Goal: Task Accomplishment & Management: Complete application form

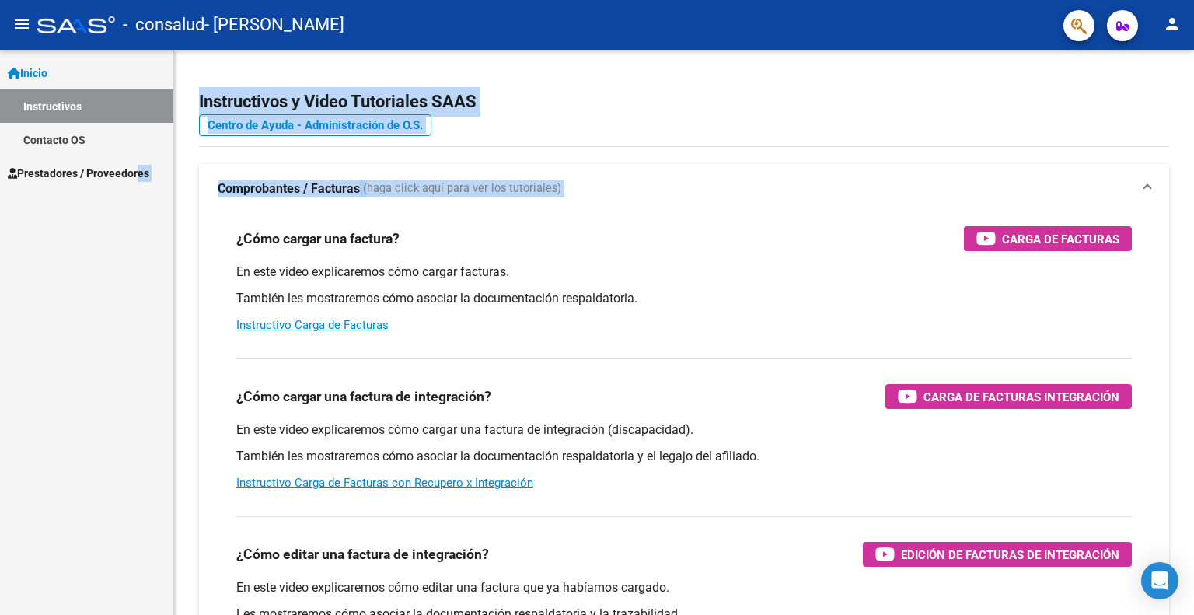
drag, startPoint x: 207, startPoint y: 217, endPoint x: 126, endPoint y: 177, distance: 90.0
click at [126, 177] on mat-sidenav-container "Inicio Instructivos Contacto OS Prestadores / Proveedores Facturas - Listado/Ca…" at bounding box center [597, 332] width 1194 height 565
click at [126, 177] on span "Prestadores / Proveedores" at bounding box center [78, 173] width 141 height 17
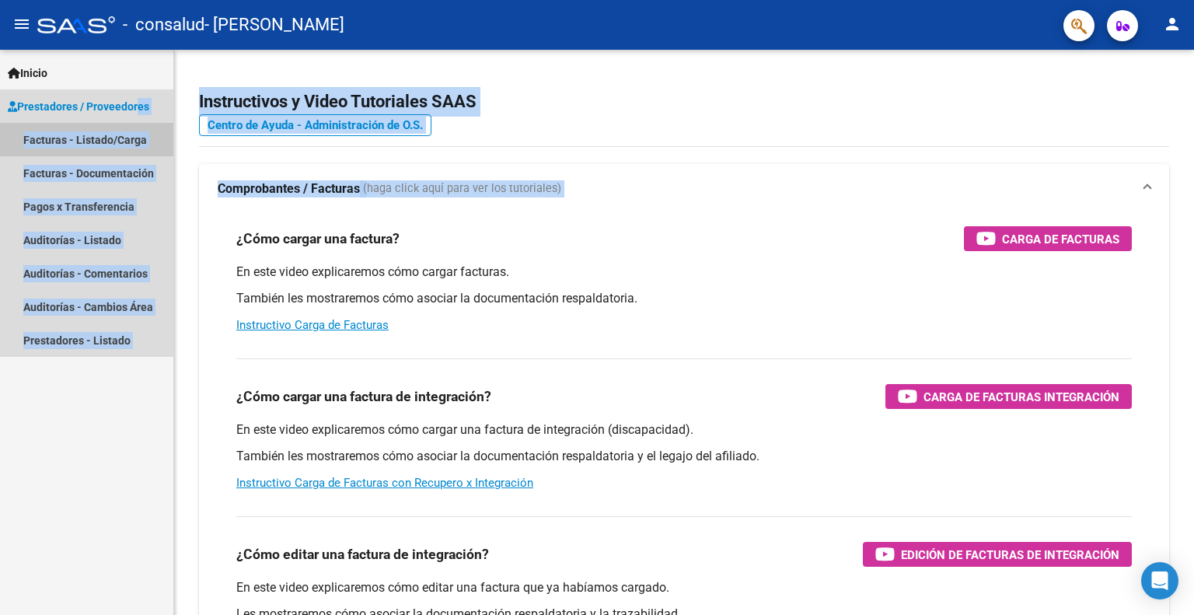
click at [104, 148] on link "Facturas - Listado/Carga" at bounding box center [86, 139] width 173 height 33
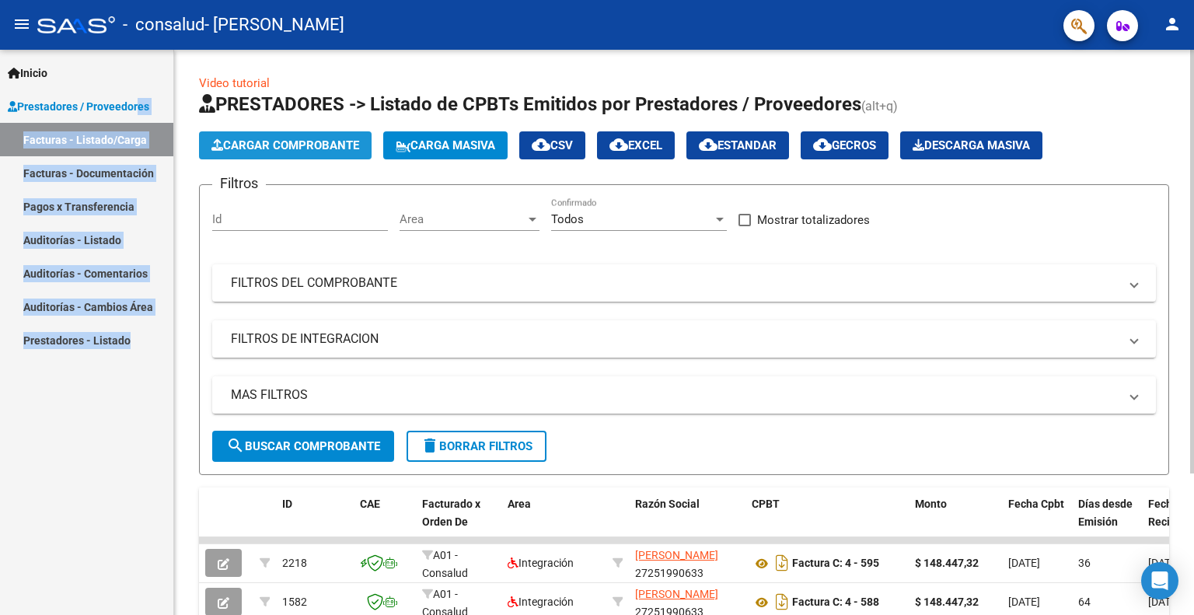
click at [274, 142] on span "Cargar Comprobante" at bounding box center [285, 145] width 148 height 14
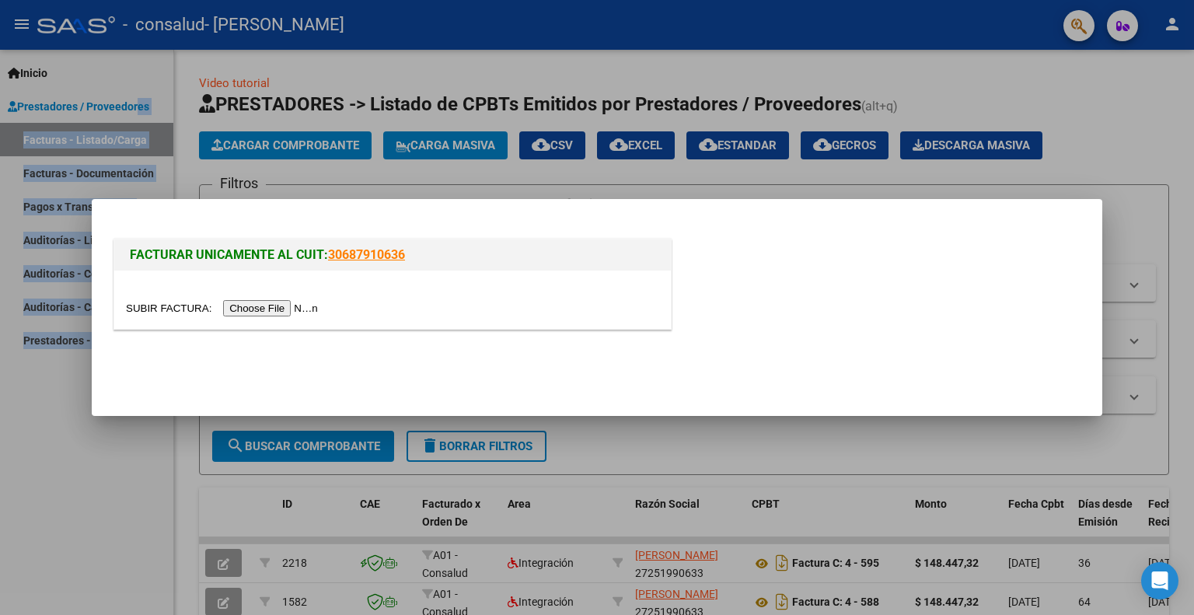
click at [295, 312] on input "file" at bounding box center [224, 308] width 197 height 16
click at [307, 308] on input "file" at bounding box center [224, 308] width 197 height 16
click at [280, 309] on input "file" at bounding box center [224, 308] width 197 height 16
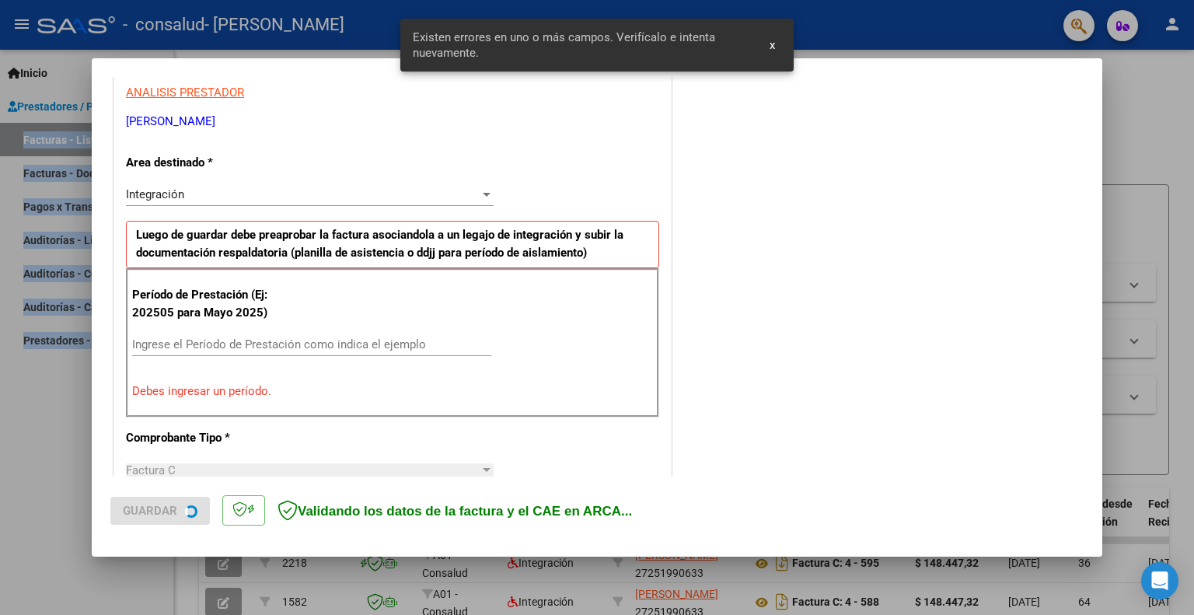
scroll to position [311, 0]
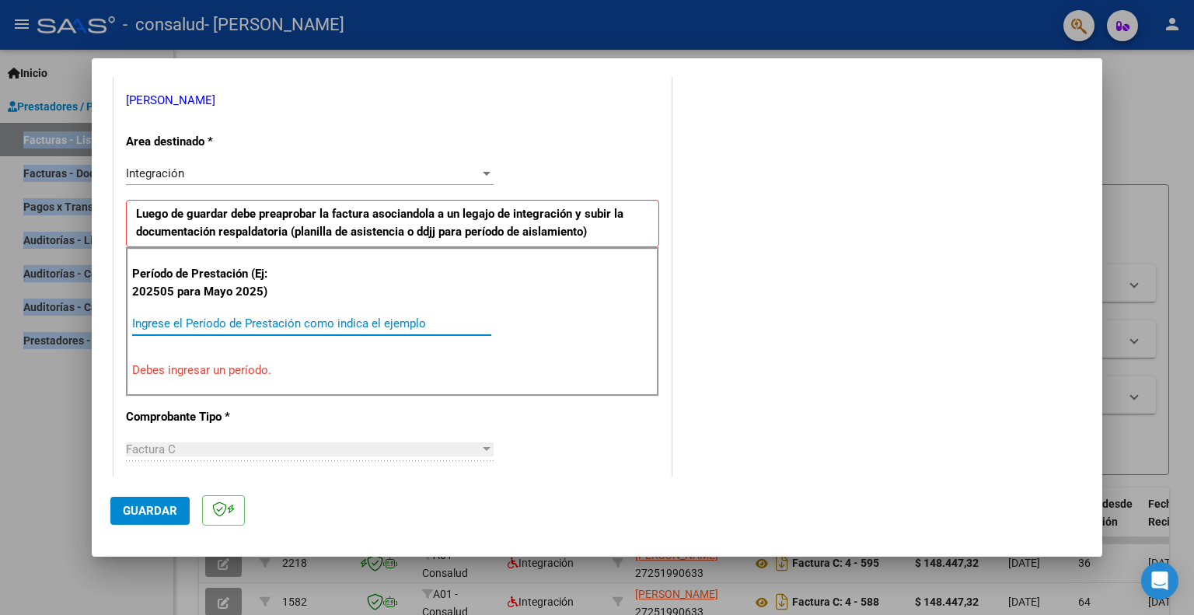
click at [409, 325] on input "Ingrese el Período de Prestación como indica el ejemplo" at bounding box center [311, 323] width 359 height 14
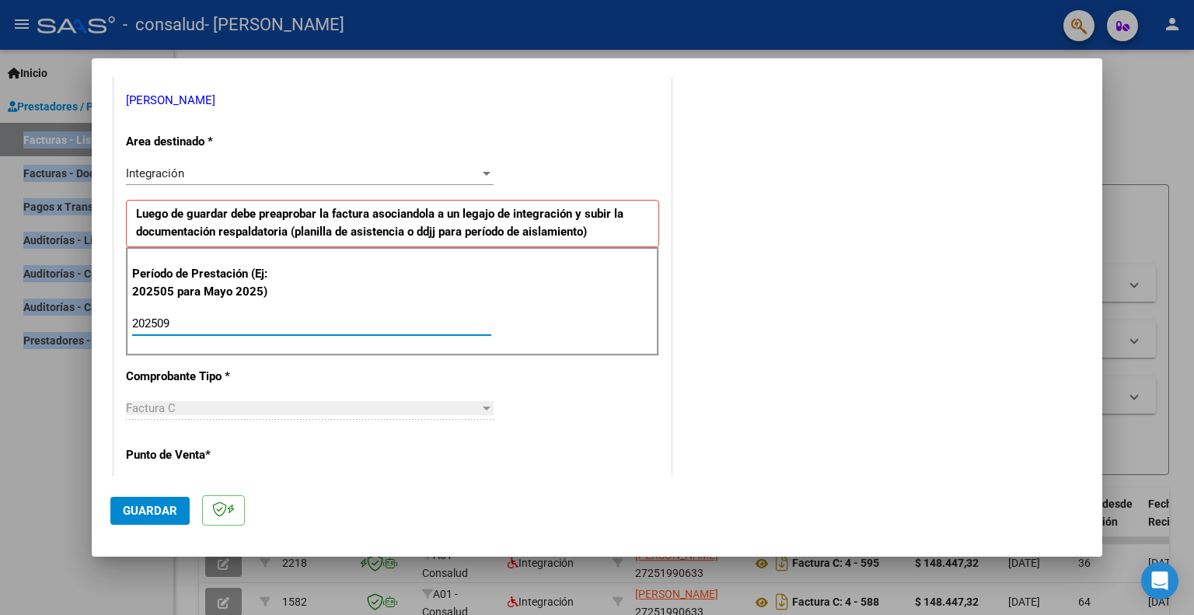
type input "202509"
click at [168, 504] on span "Guardar" at bounding box center [150, 511] width 54 height 14
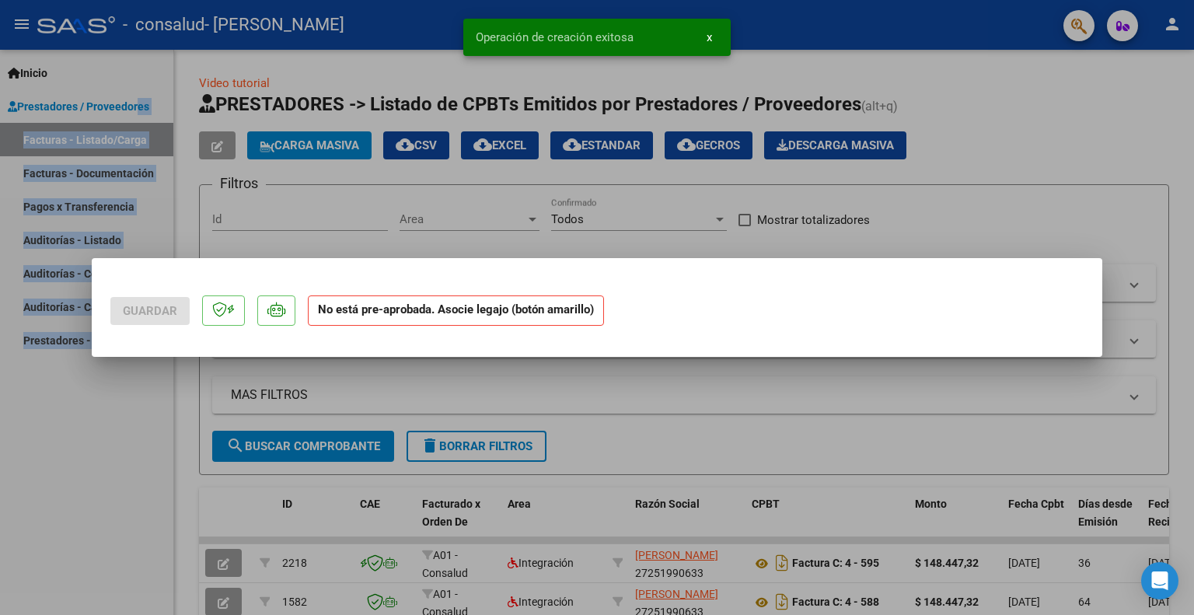
scroll to position [0, 0]
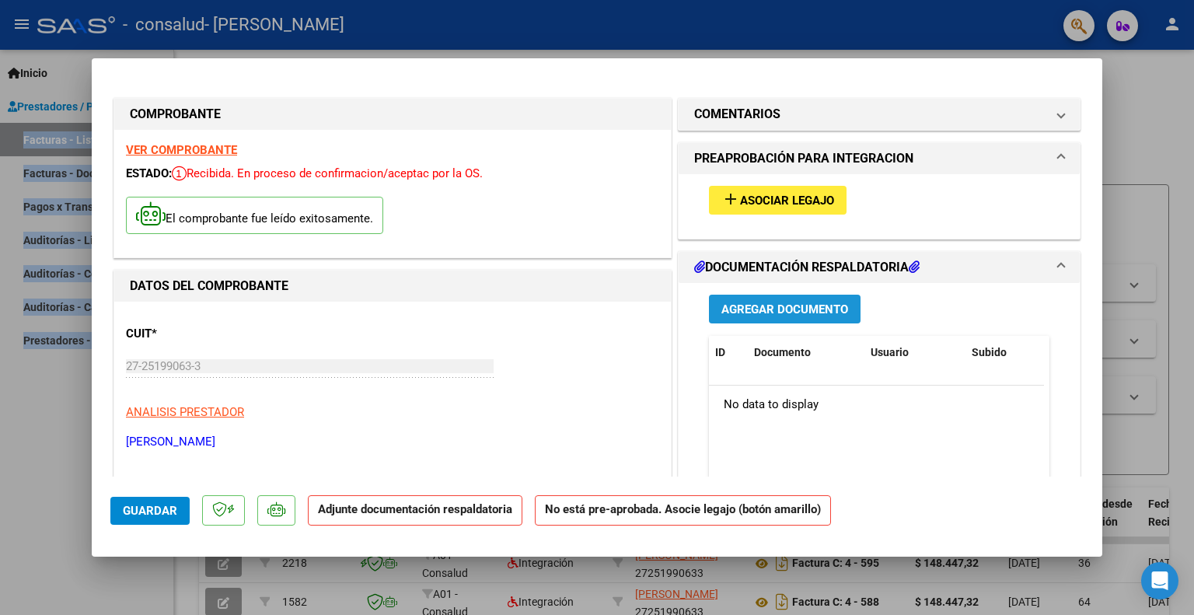
click at [772, 305] on span "Agregar Documento" at bounding box center [784, 309] width 127 height 14
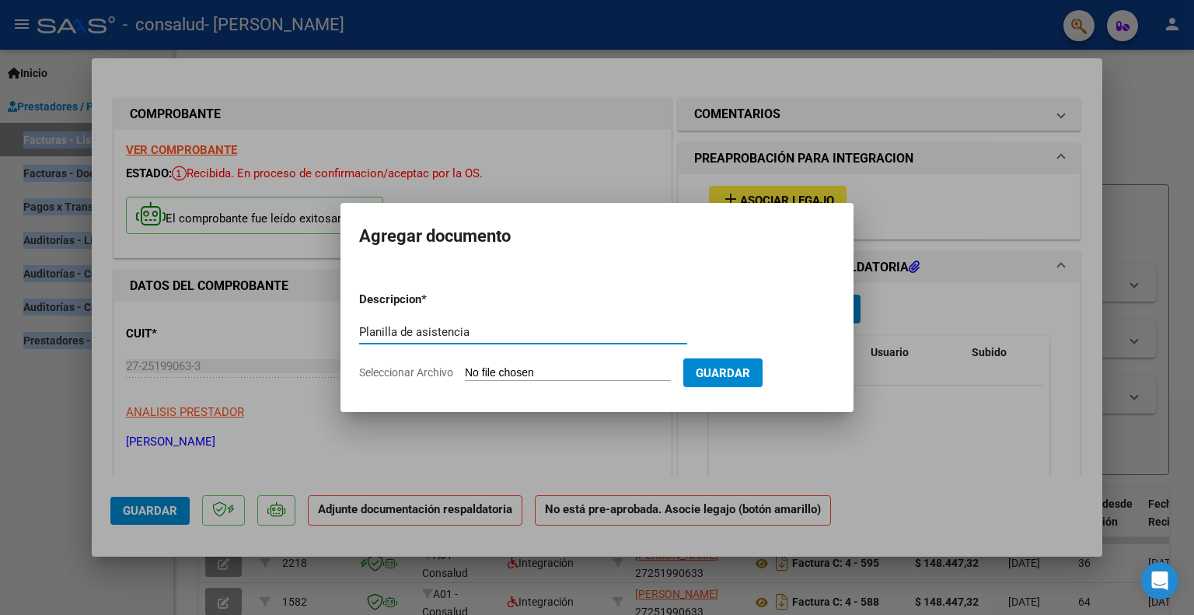
type input "Planilla de asistencia"
click at [650, 368] on input "Seleccionar Archivo" at bounding box center [568, 373] width 206 height 15
click at [743, 304] on form "Descripcion * Planilla de asistencia Escriba aquí una descripcion Seleccionar A…" at bounding box center [597, 335] width 476 height 113
click at [509, 106] on div at bounding box center [597, 307] width 1194 height 615
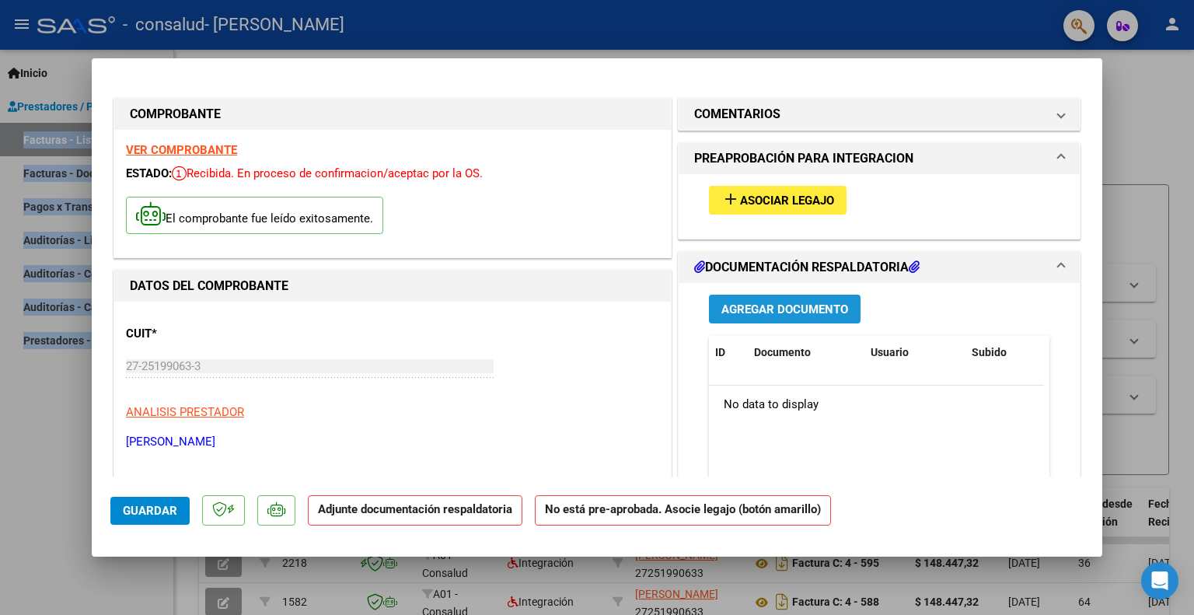
click at [798, 313] on span "Agregar Documento" at bounding box center [784, 309] width 127 height 14
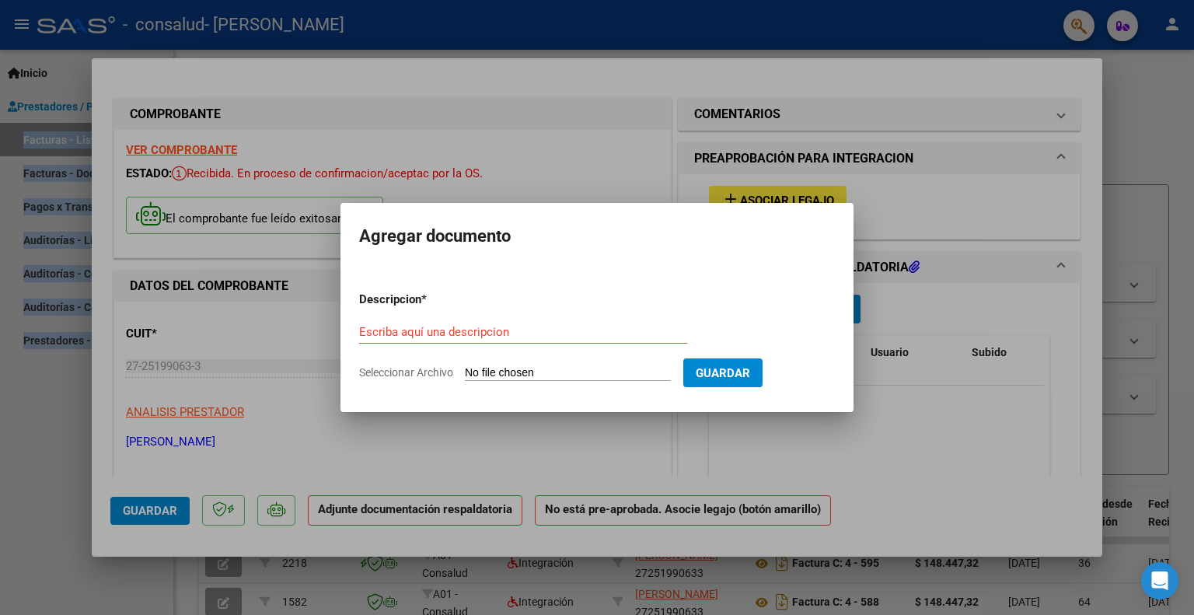
click at [567, 369] on input "Seleccionar Archivo" at bounding box center [568, 373] width 206 height 15
type input "C:\fakepath\Image_PDF_20251009_2022.pdf"
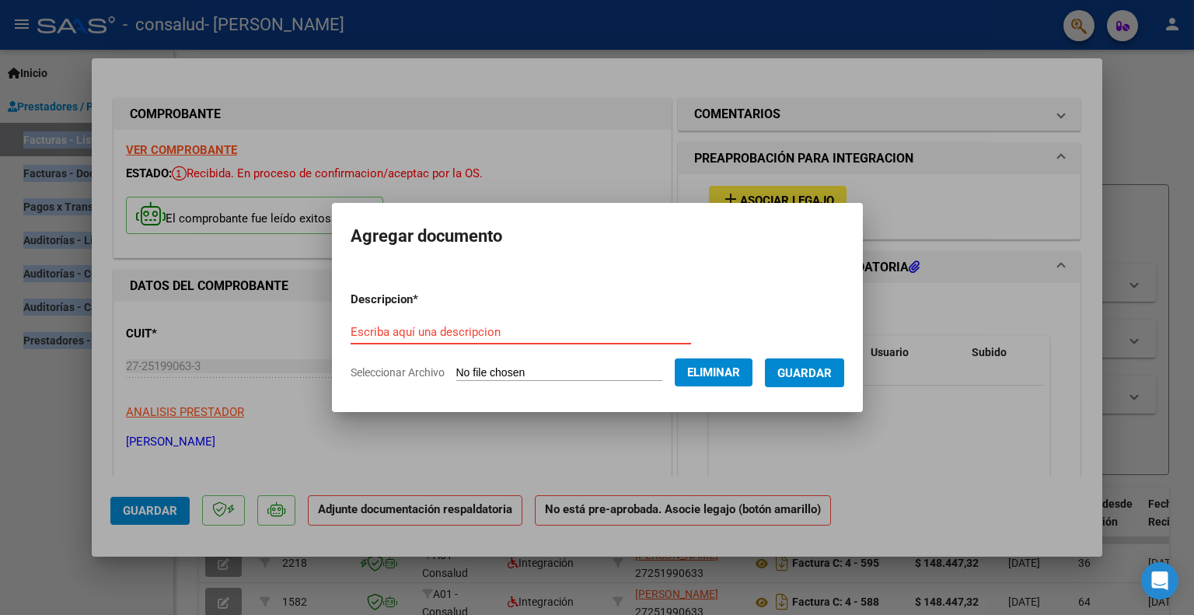
click at [459, 329] on input "Escriba aquí una descripcion" at bounding box center [521, 332] width 340 height 14
type input "Planilla de asistencia [PERSON_NAME]"
click at [752, 377] on button "Eliminar" at bounding box center [714, 372] width 78 height 28
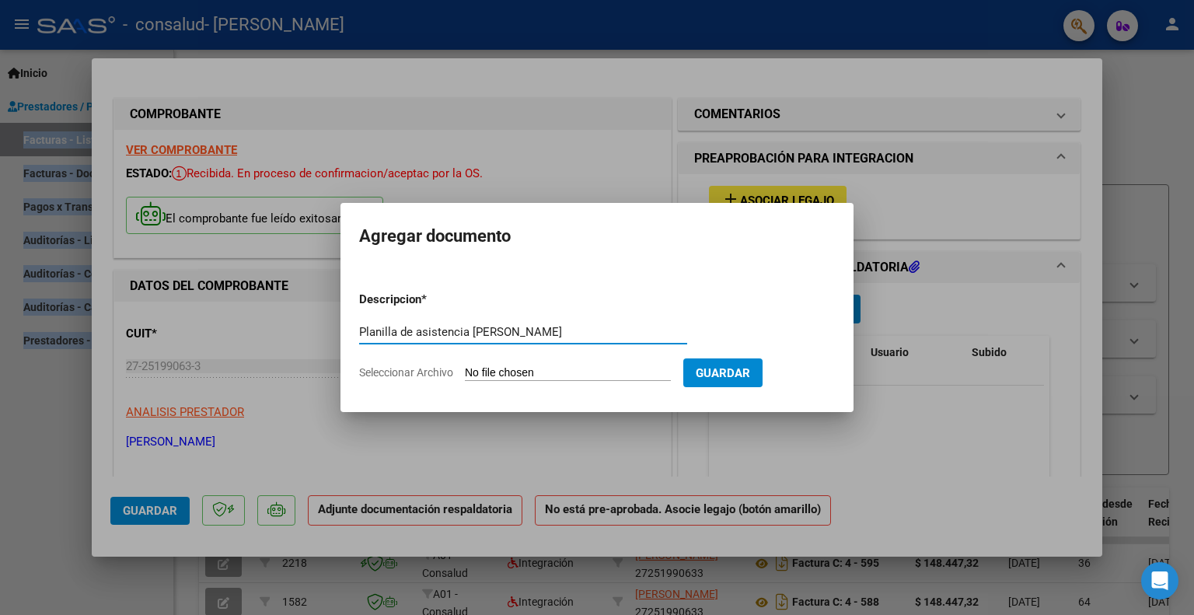
click at [611, 337] on input "Planilla de asistencia [PERSON_NAME]" at bounding box center [523, 332] width 328 height 14
type input "Planilla de asistencia [PERSON_NAME] [DATE]"
click at [609, 366] on input "Seleccionar Archivo" at bounding box center [568, 373] width 206 height 15
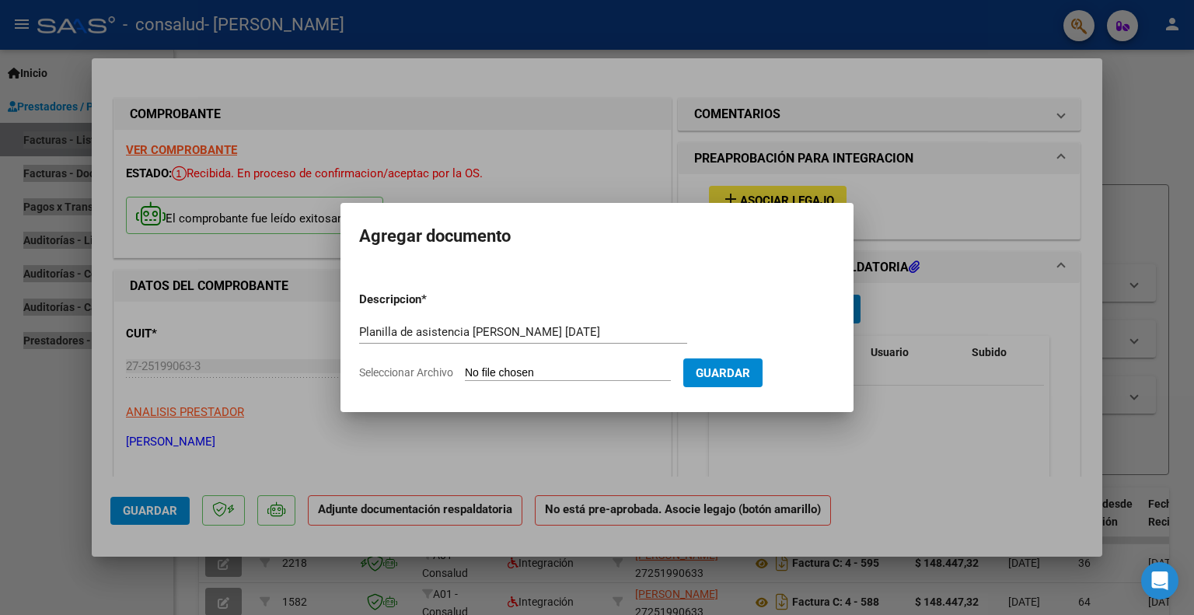
type input "C:\fakepath\Planilla de asistencia [PERSON_NAME] [DATE].pdf"
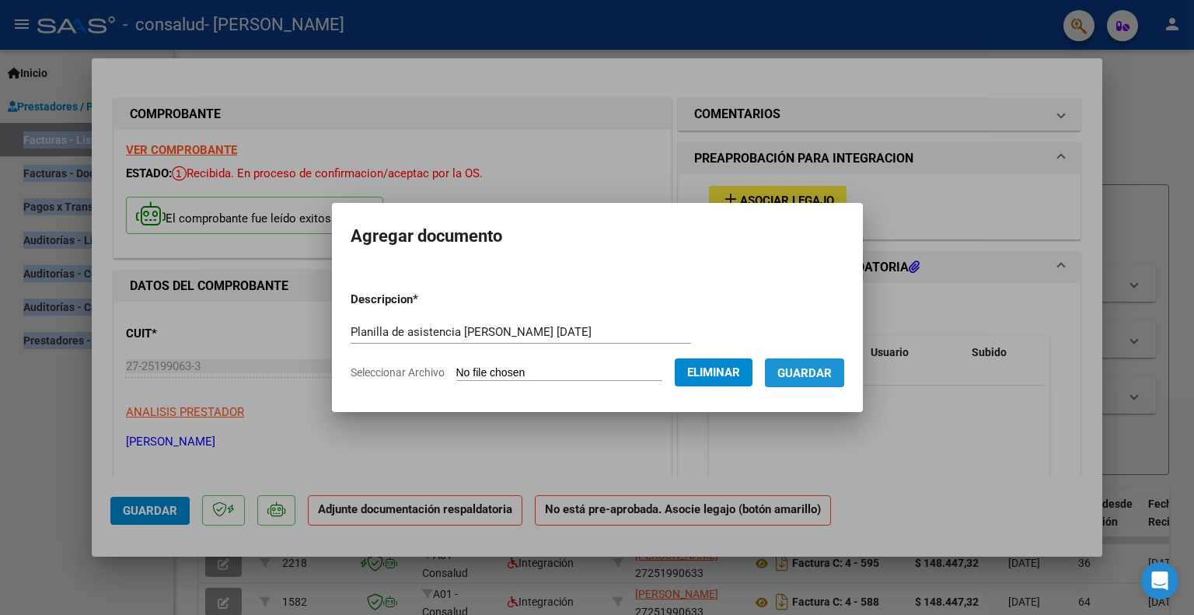
click at [832, 372] on span "Guardar" at bounding box center [804, 373] width 54 height 14
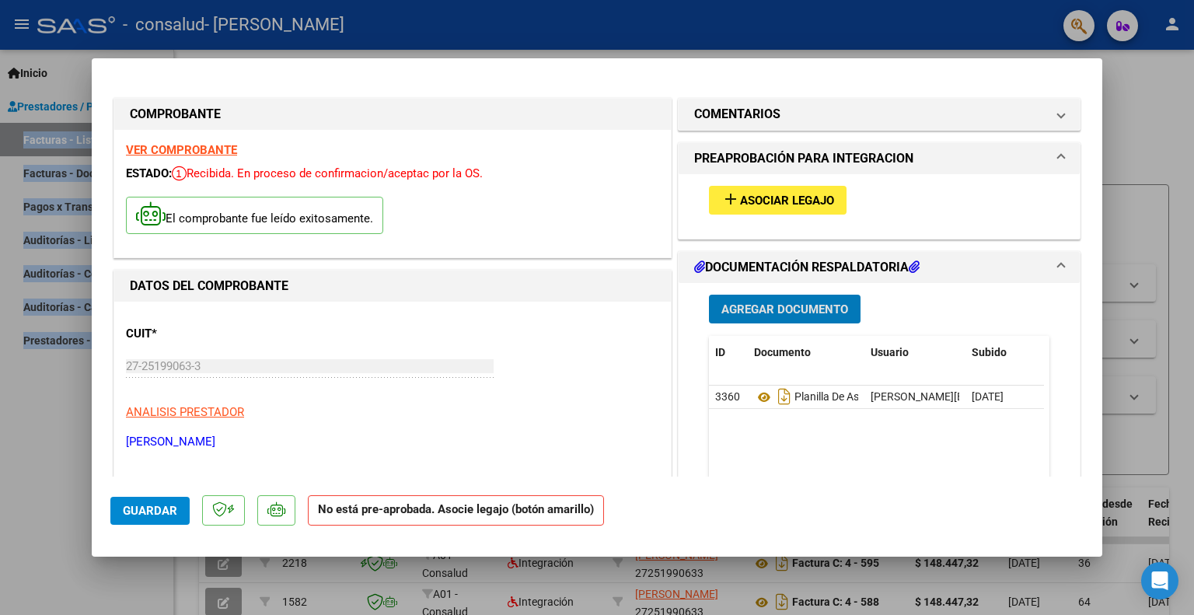
click at [773, 201] on span "Asociar Legajo" at bounding box center [787, 201] width 94 height 14
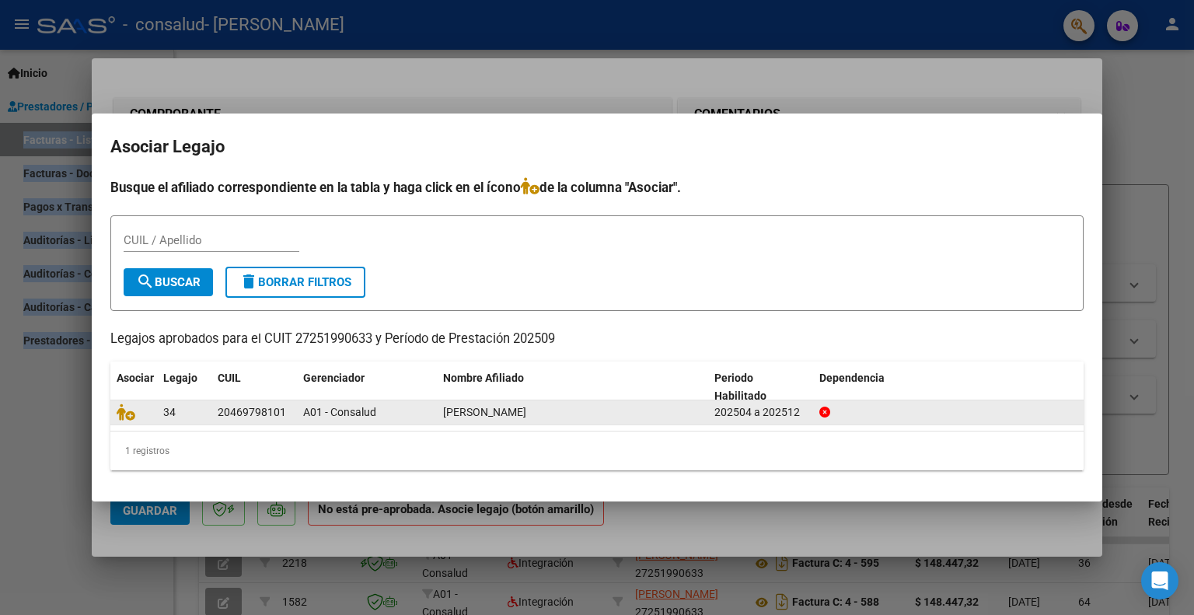
click at [526, 407] on span "[PERSON_NAME]" at bounding box center [484, 412] width 83 height 12
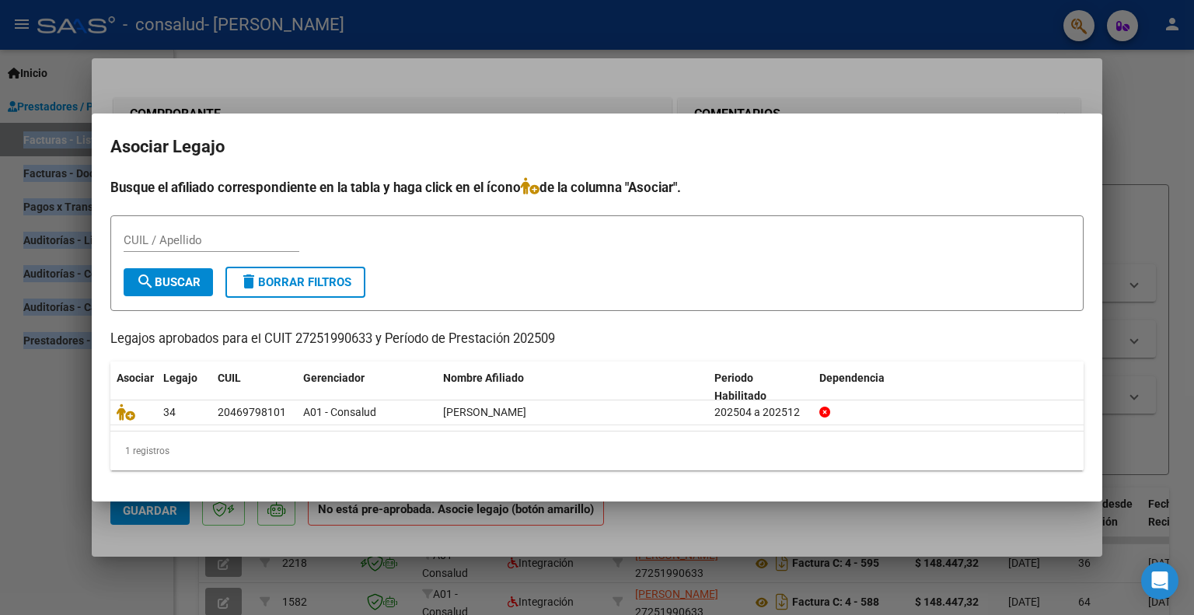
click at [190, 236] on input "CUIL / Apellido" at bounding box center [212, 240] width 176 height 14
type input "46979810"
click at [171, 283] on span "search Buscar" at bounding box center [168, 282] width 65 height 14
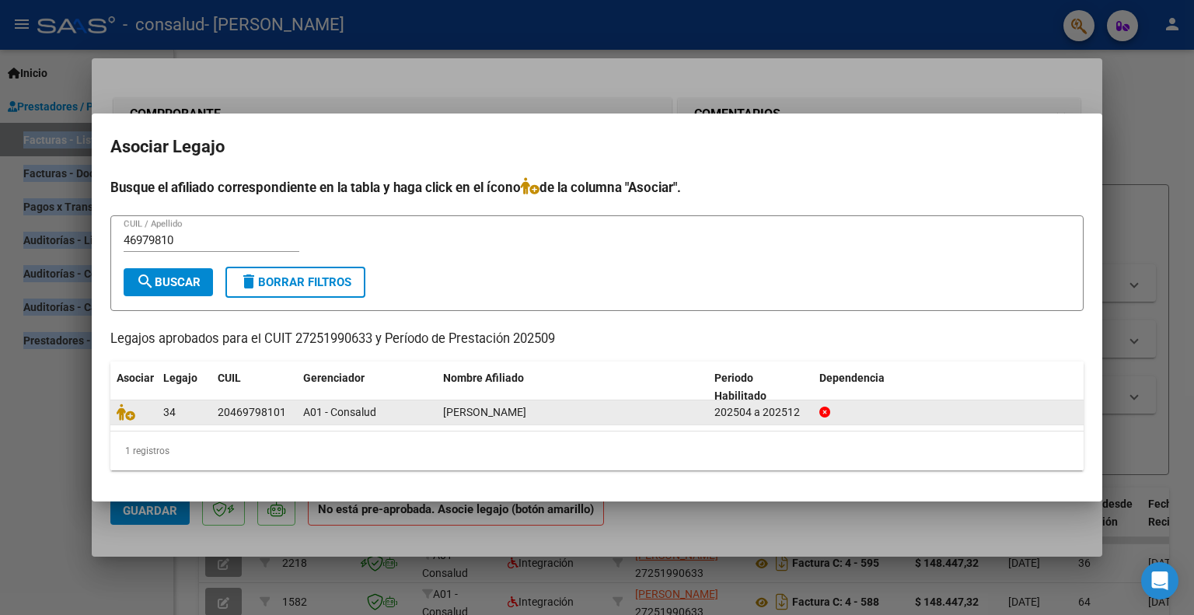
click at [274, 403] on div "20469798101" at bounding box center [252, 412] width 68 height 18
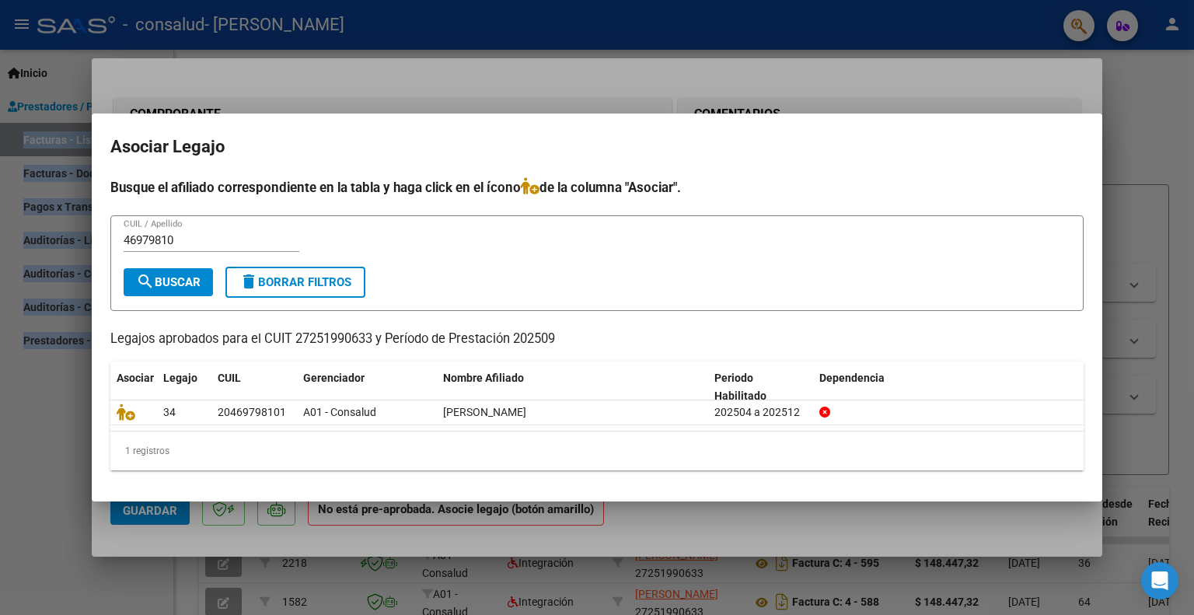
click at [190, 272] on button "search Buscar" at bounding box center [168, 282] width 89 height 28
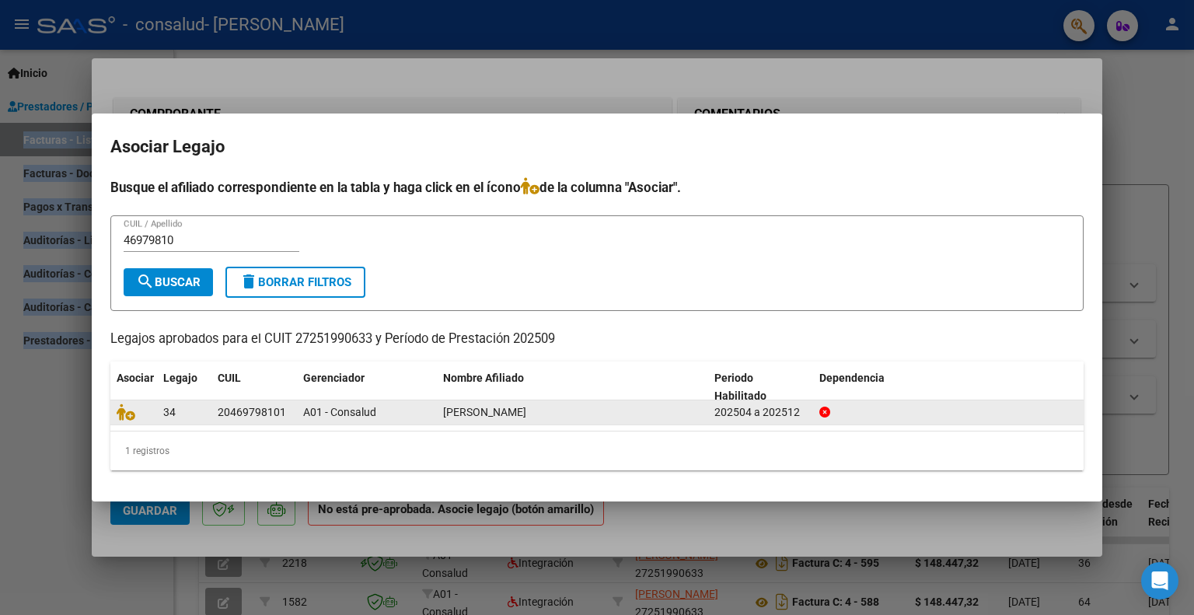
click at [251, 408] on div "20469798101" at bounding box center [252, 412] width 68 height 18
click at [121, 411] on icon at bounding box center [126, 411] width 19 height 17
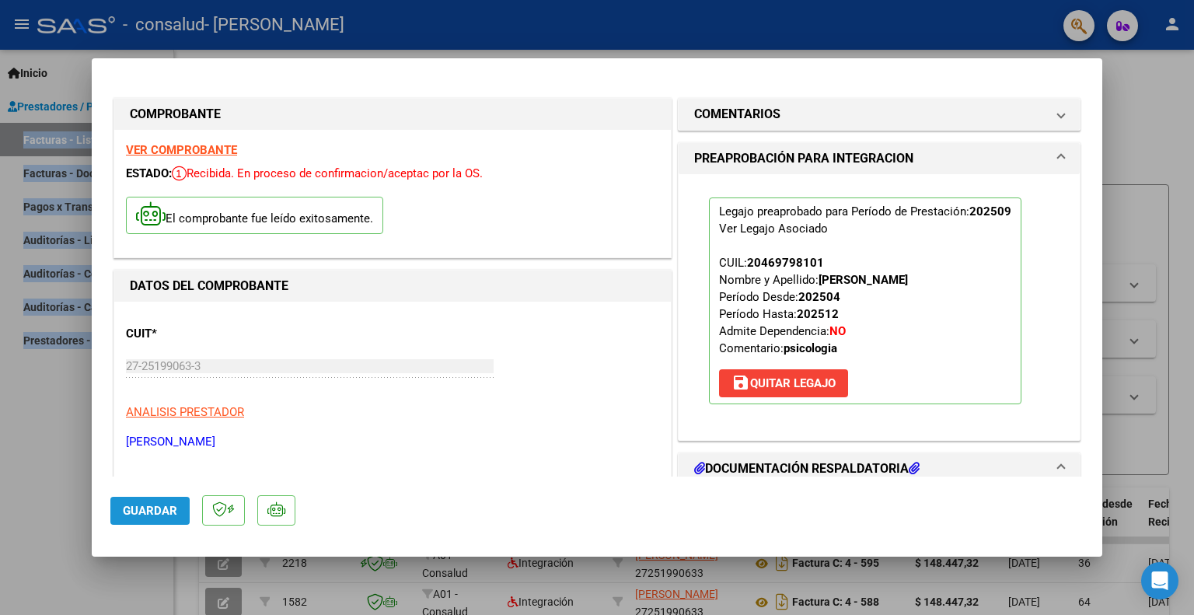
click at [148, 517] on span "Guardar" at bounding box center [150, 511] width 54 height 14
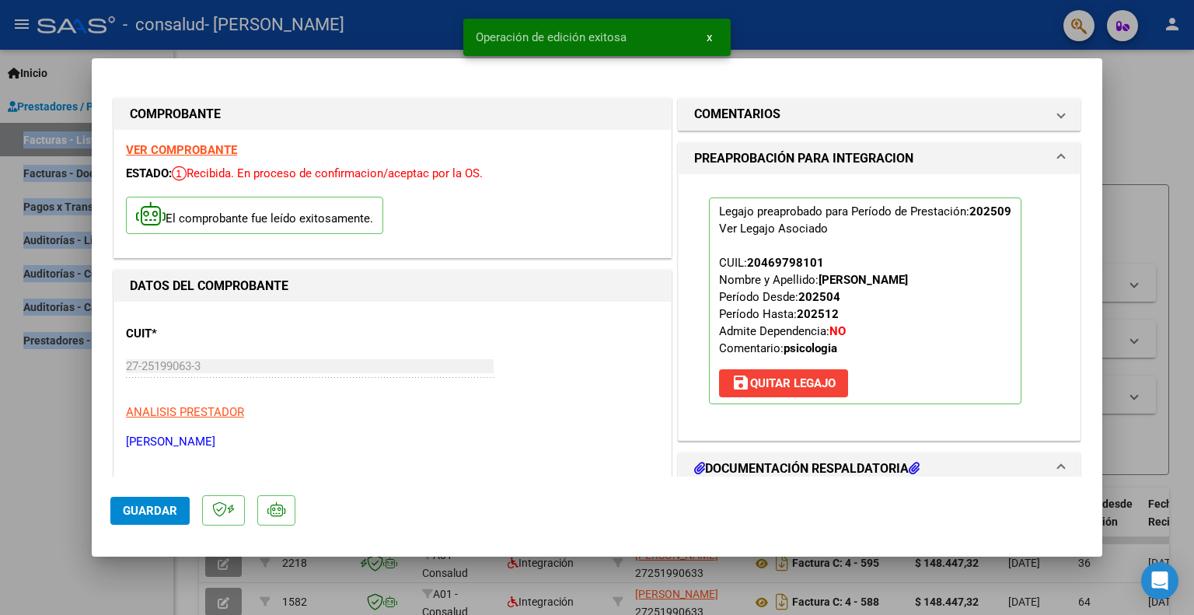
click at [1171, 93] on div at bounding box center [597, 307] width 1194 height 615
type input "$ 0,00"
